Goal: Task Accomplishment & Management: Manage account settings

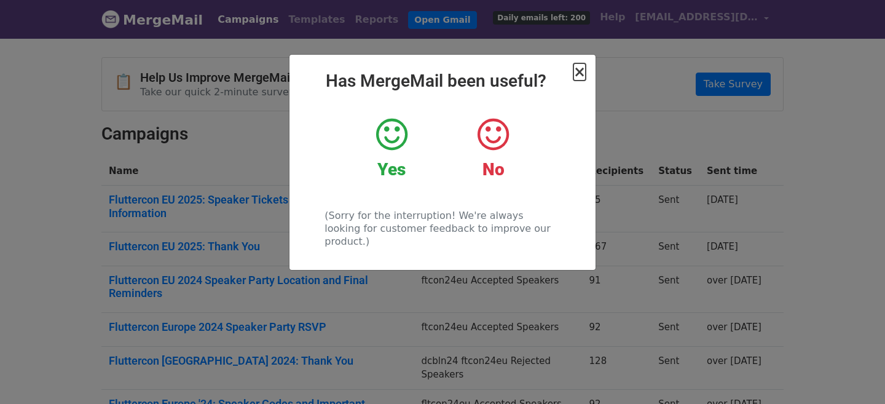
click at [579, 79] on span "×" at bounding box center [580, 71] width 12 height 17
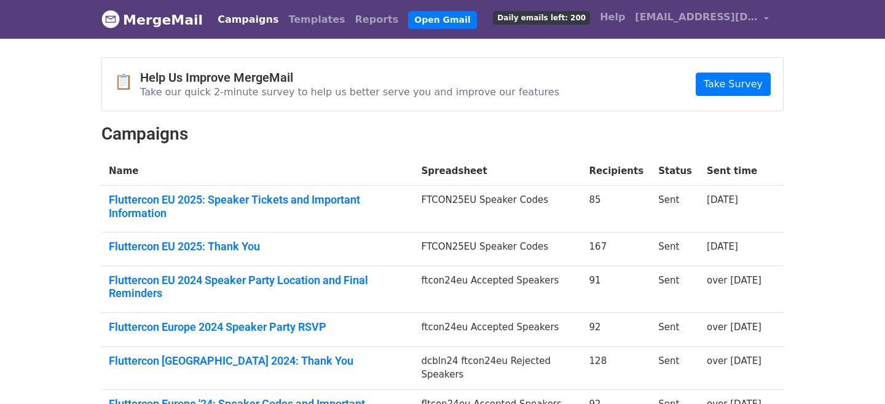
click at [571, 24] on span "Daily emails left: 200" at bounding box center [541, 18] width 97 height 14
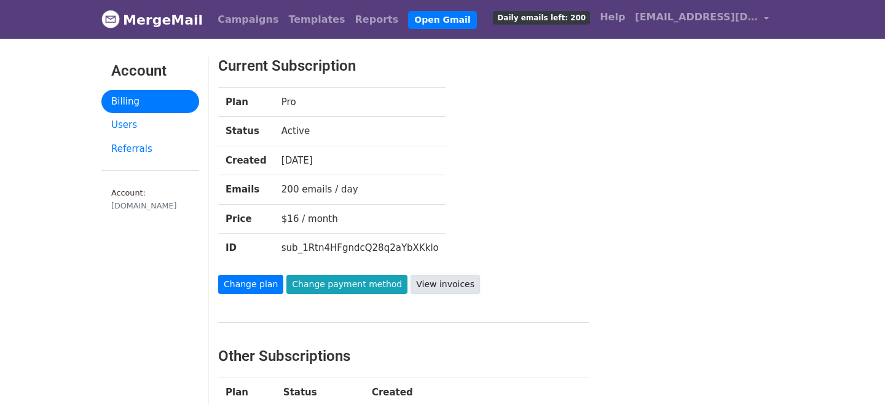
click at [444, 281] on link "View invoices" at bounding box center [445, 284] width 69 height 19
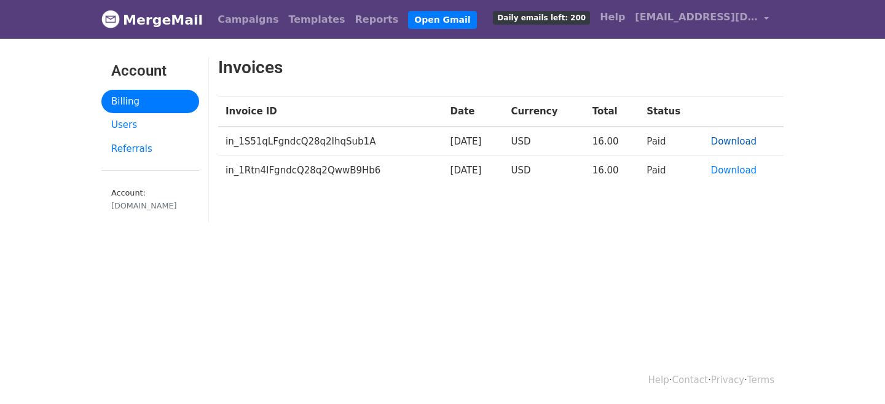
click at [739, 141] on link "Download" at bounding box center [734, 141] width 46 height 11
click at [734, 172] on link "Download" at bounding box center [734, 170] width 46 height 11
click at [822, 261] on body "MergeMail Campaigns Templates Reports Open Gmail Daily emails left: 200 Help fl…" at bounding box center [442, 142] width 885 height 284
click at [828, 272] on body "MergeMail Campaigns Templates Reports Open Gmail Daily emails left: 200 Help fl…" at bounding box center [442, 142] width 885 height 284
click at [741, 140] on link "Download" at bounding box center [734, 141] width 46 height 11
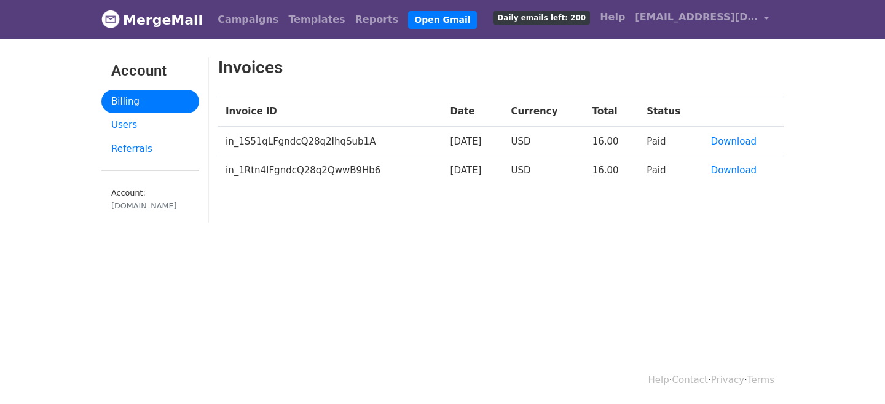
click at [421, 274] on body "MergeMail Campaigns Templates Reports Open Gmail Daily emails left: 200 Help fl…" at bounding box center [442, 142] width 885 height 284
click at [582, 21] on span "Daily emails left: 200" at bounding box center [541, 18] width 97 height 14
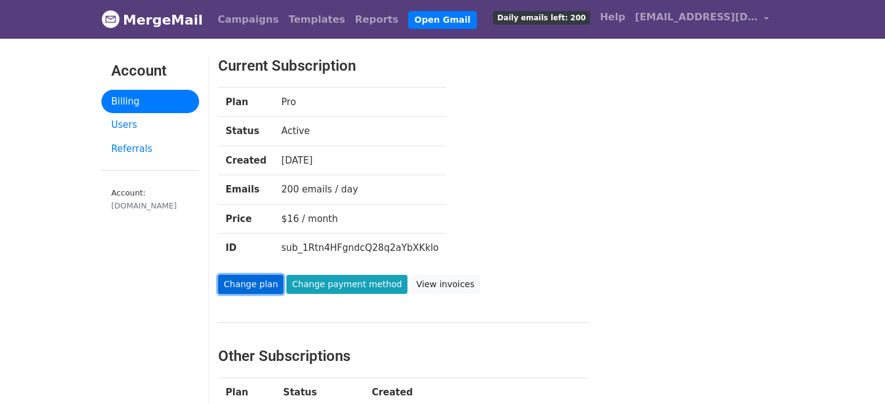
click at [250, 286] on link "Change plan" at bounding box center [250, 284] width 65 height 19
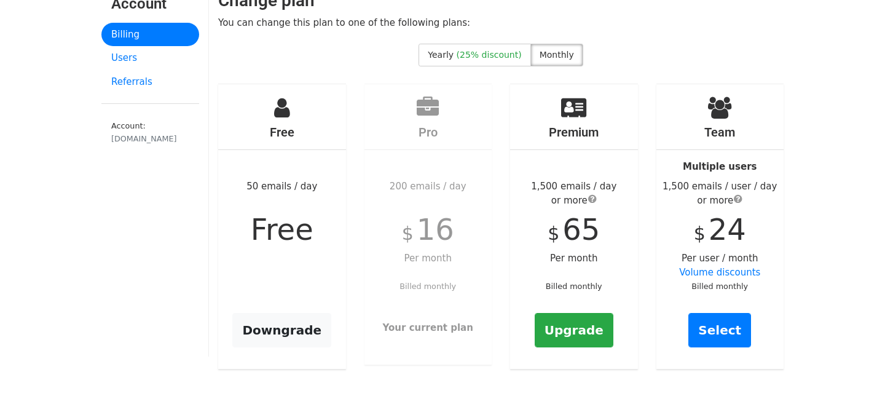
scroll to position [100, 0]
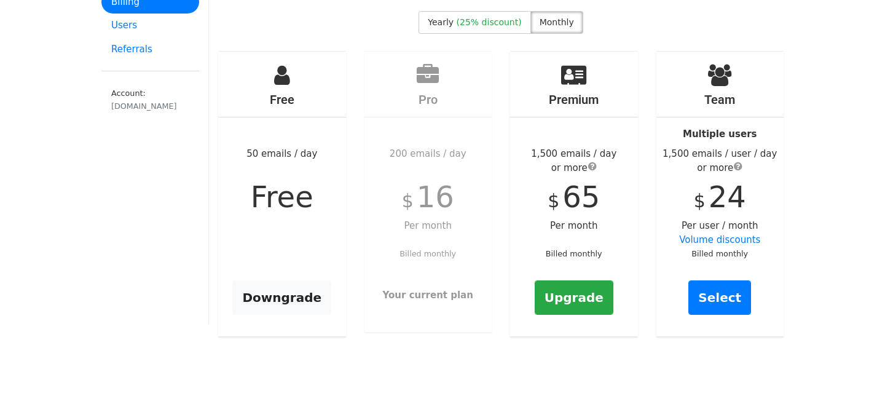
click at [290, 328] on div "Free 50 emails / day Free Downgrade" at bounding box center [282, 194] width 128 height 285
click at [298, 293] on link "Downgrade" at bounding box center [281, 297] width 99 height 34
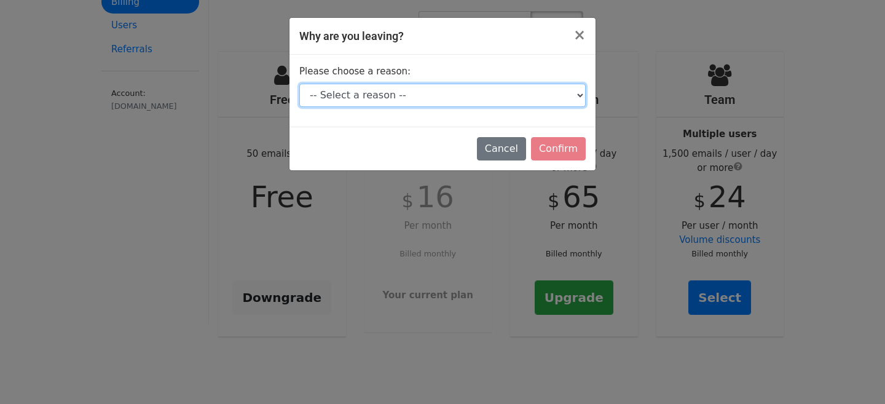
click at [489, 93] on select "-- Select a reason -- I don't send enough emails It's too expensive I had a tec…" at bounding box center [442, 95] width 286 height 23
select select "I'm just taking a break"
click at [299, 84] on select "-- Select a reason -- I don't send enough emails It's too expensive I had a tec…" at bounding box center [442, 95] width 286 height 23
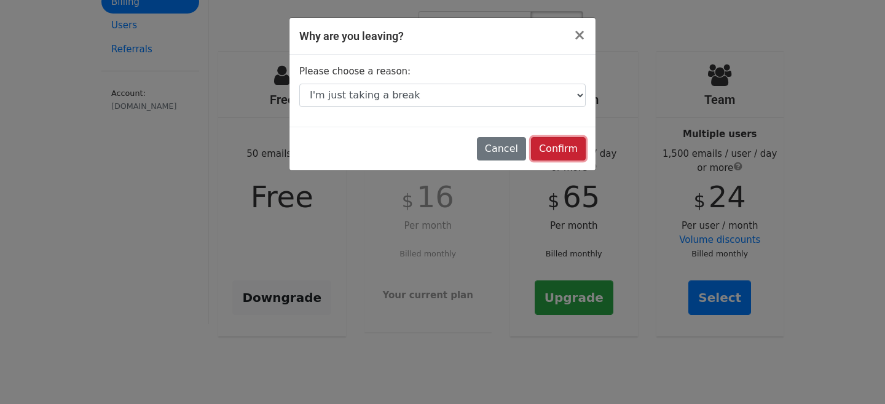
click at [559, 151] on input "Confirm" at bounding box center [558, 148] width 55 height 23
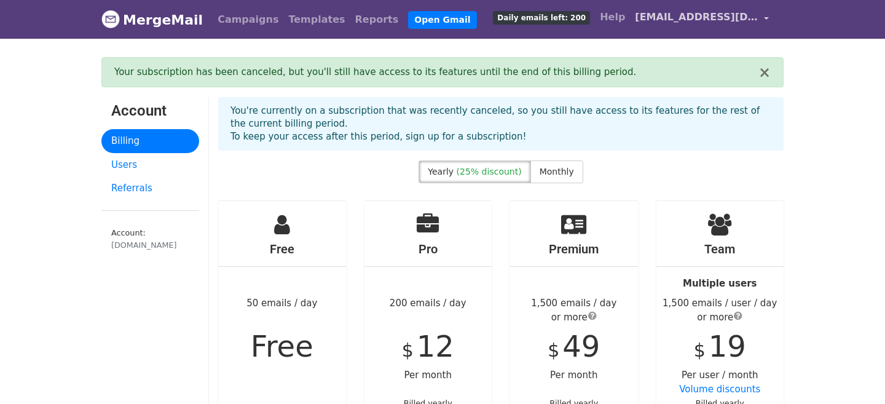
click at [735, 19] on span "[EMAIL_ADDRESS][DOMAIN_NAME]" at bounding box center [696, 17] width 123 height 15
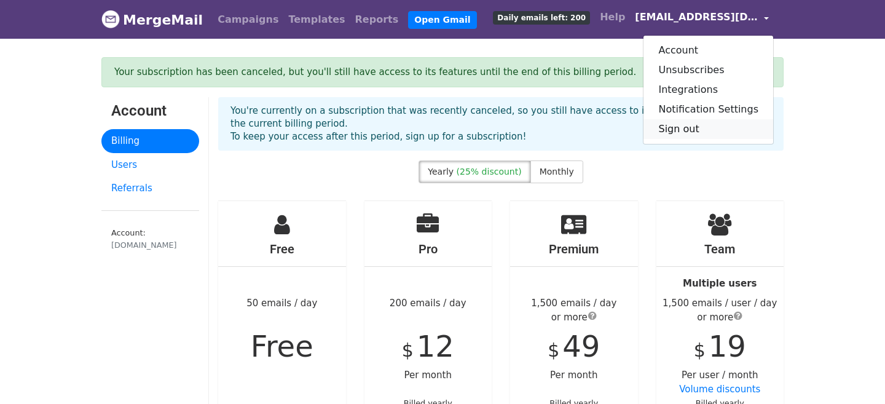
click at [687, 130] on link "Sign out" at bounding box center [709, 129] width 130 height 20
